Goal: Task Accomplishment & Management: Manage account settings

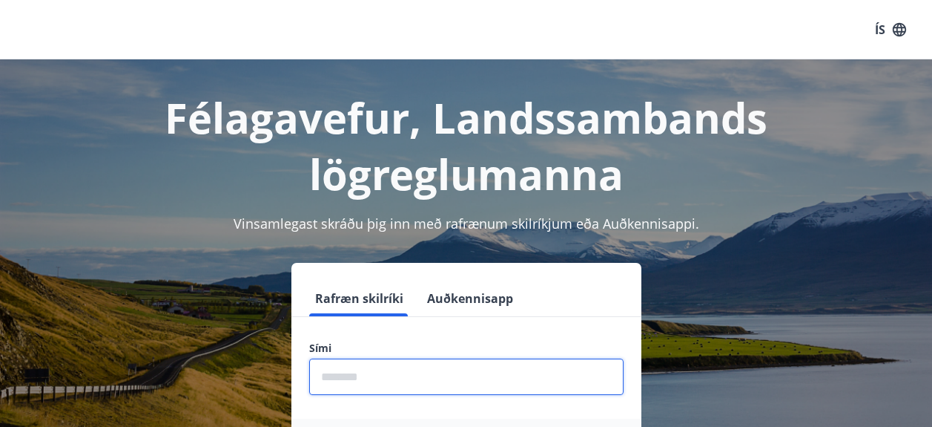
click at [373, 372] on input "phone" at bounding box center [466, 376] width 315 height 36
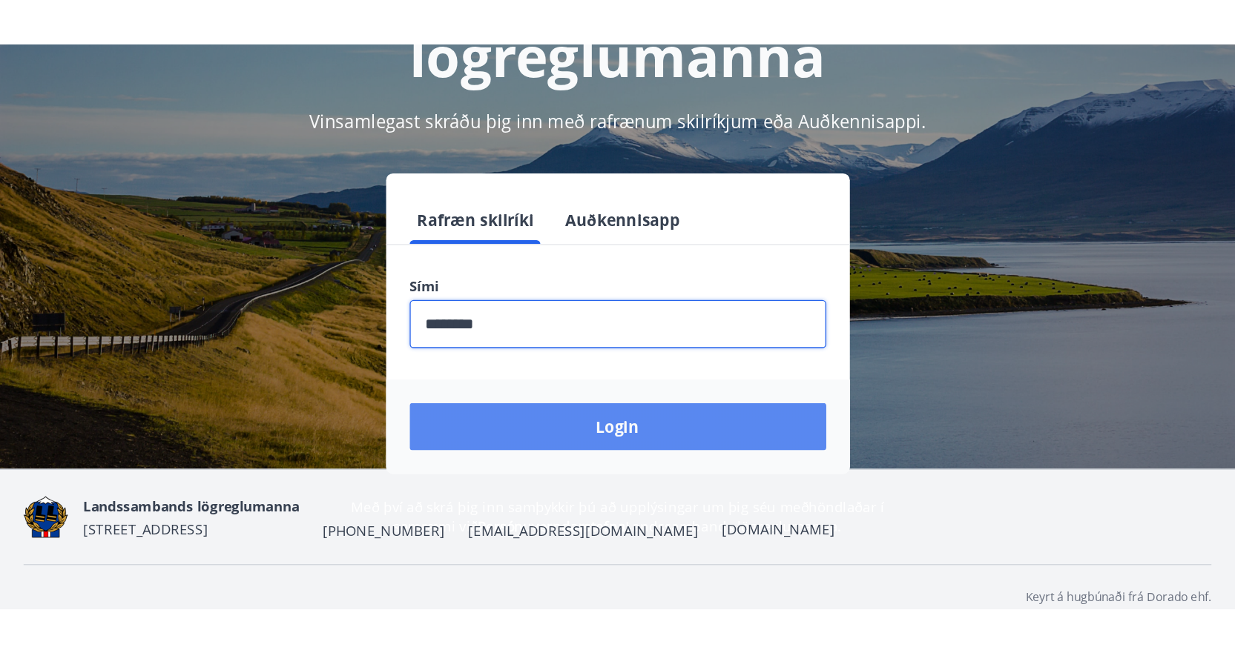
scroll to position [182, 0]
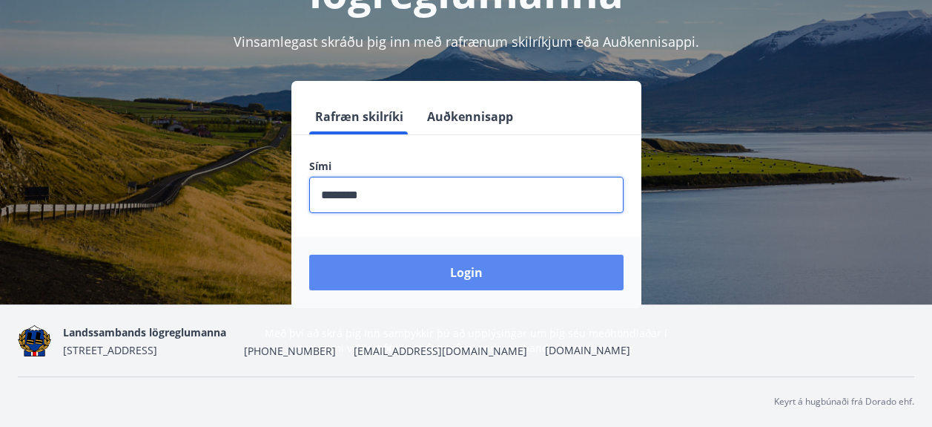
type input "********"
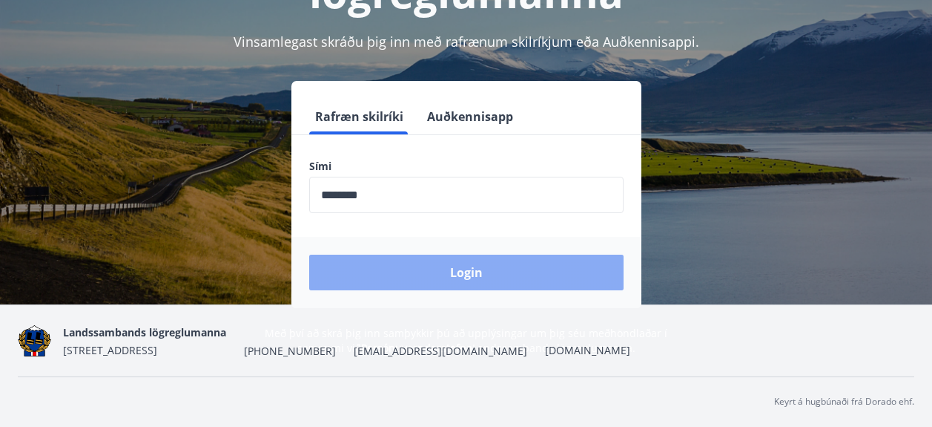
click at [469, 274] on button "Login" at bounding box center [466, 272] width 315 height 36
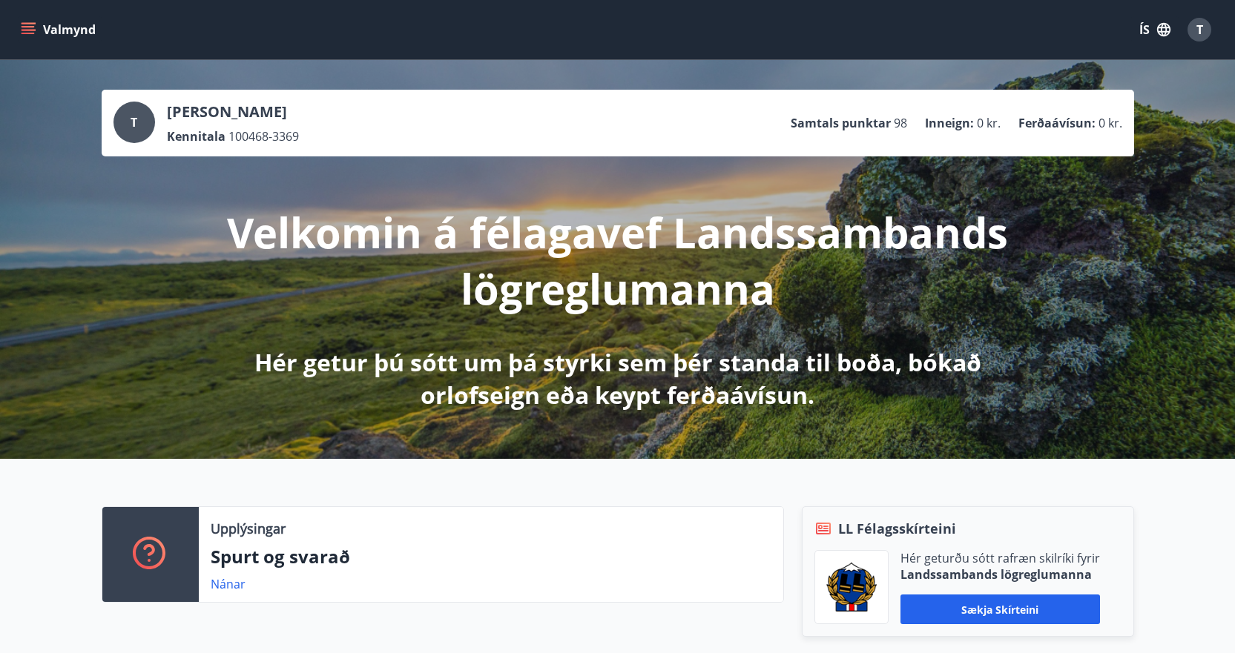
click at [30, 36] on icon "menu" at bounding box center [28, 29] width 15 height 15
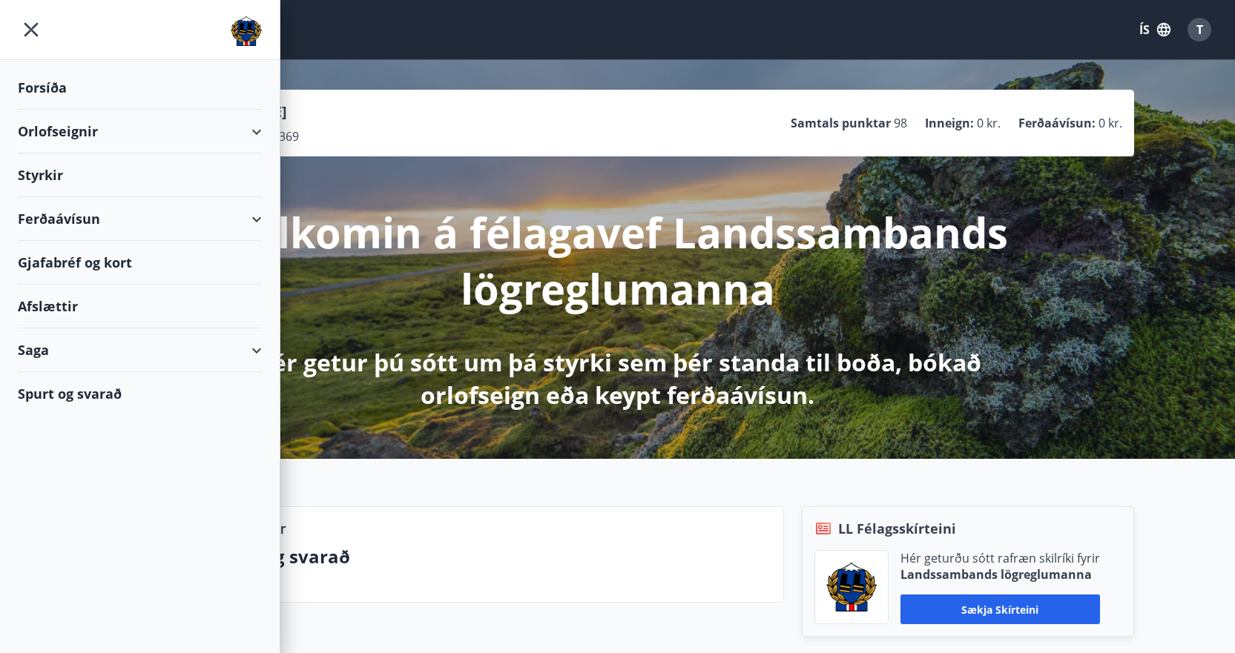
click at [85, 260] on div "Gjafabréf og kort" at bounding box center [140, 263] width 244 height 44
